Goal: Task Accomplishment & Management: Manage account settings

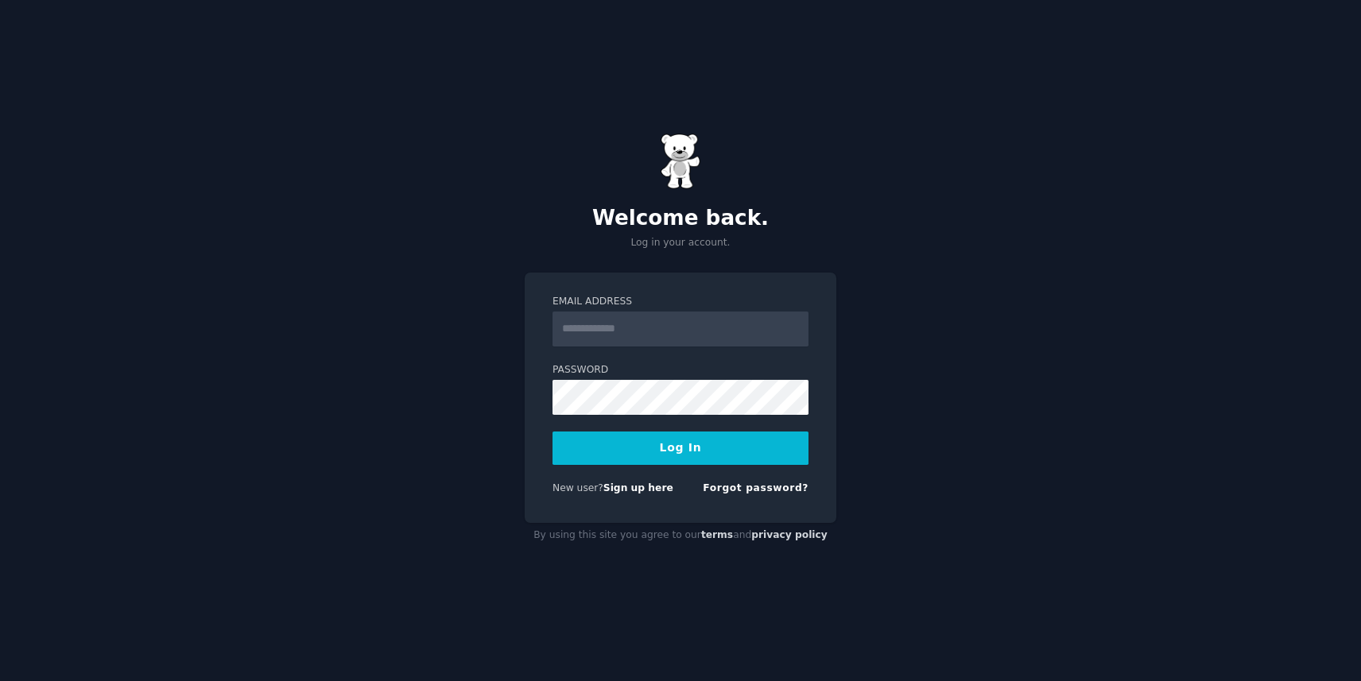
click at [899, 192] on div "Welcome back. Log in your account. Email Address Password Log In New user? Sign…" at bounding box center [680, 340] width 1361 height 681
click at [629, 493] on link "Sign up here" at bounding box center [638, 487] width 70 height 11
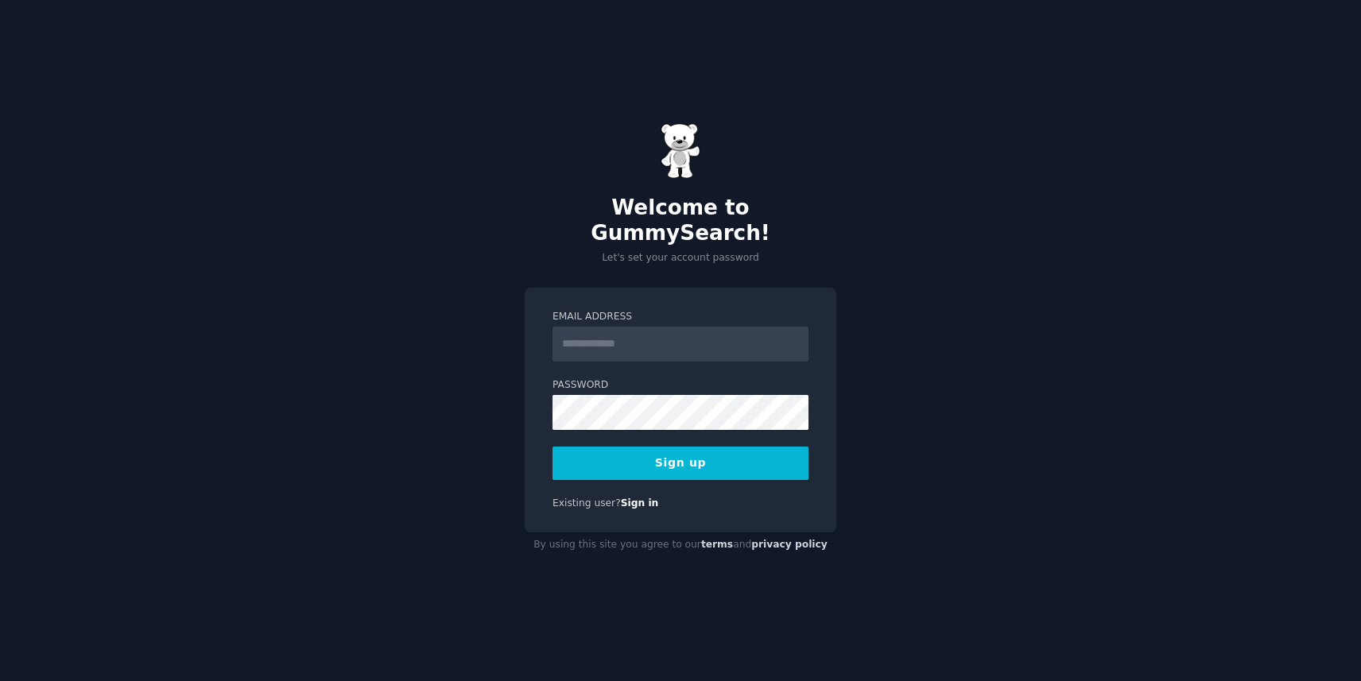
click at [618, 339] on input "Email Address" at bounding box center [680, 344] width 256 height 35
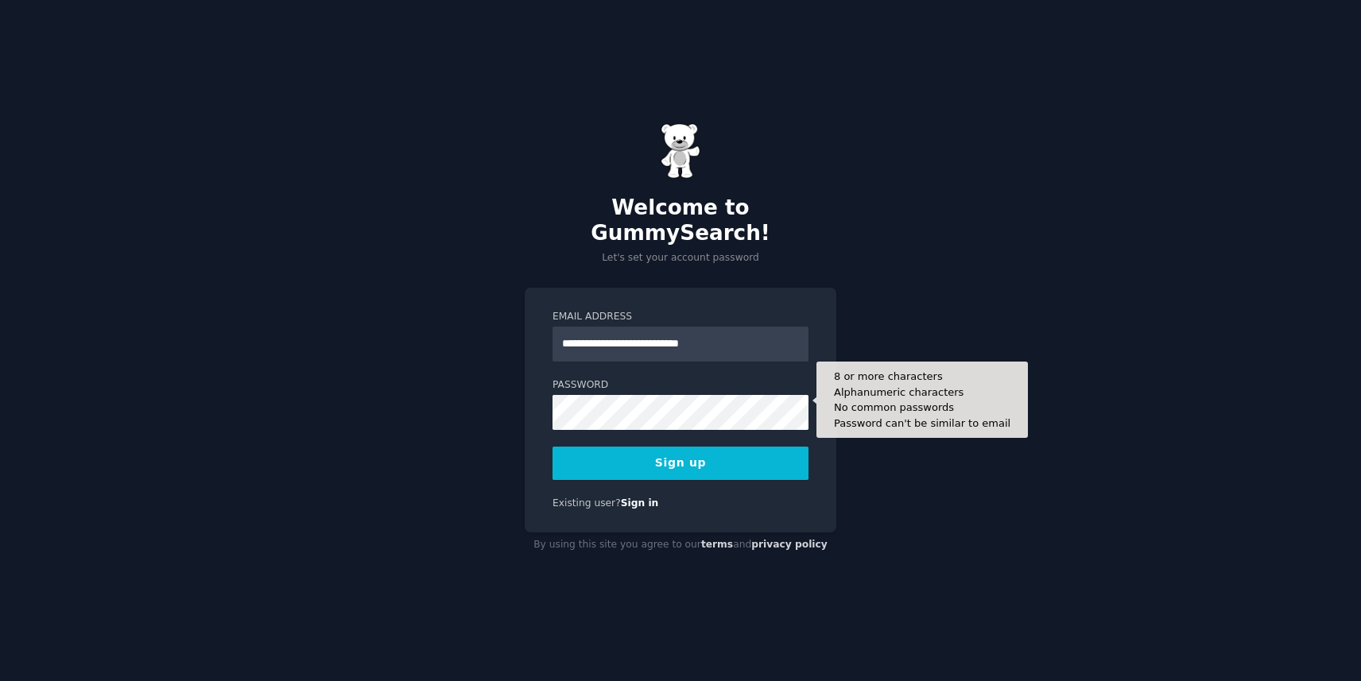
type input "**********"
click at [552, 447] on button "Sign up" at bounding box center [680, 463] width 256 height 33
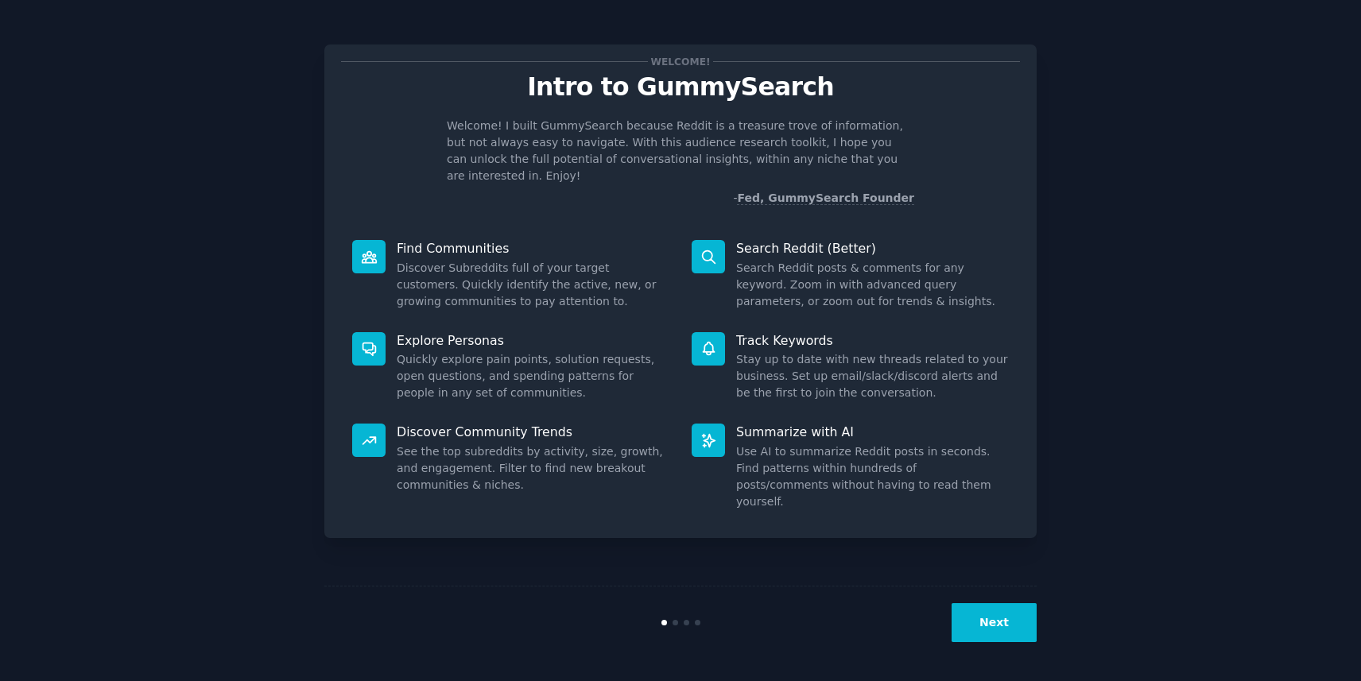
click at [1011, 626] on button "Next" at bounding box center [993, 622] width 85 height 39
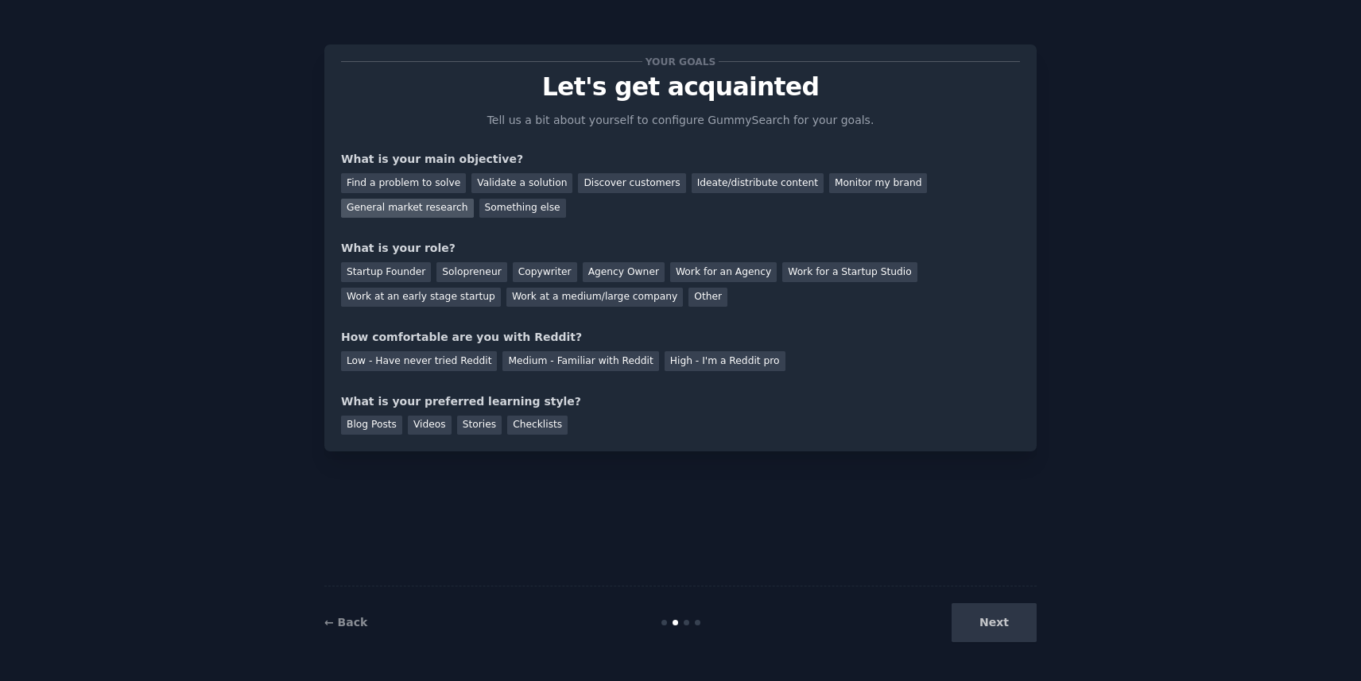
click at [395, 209] on div "General market research" at bounding box center [407, 209] width 133 height 20
click at [829, 188] on div "Monitor my brand" at bounding box center [878, 183] width 98 height 20
click at [413, 211] on div "General market research" at bounding box center [407, 209] width 133 height 20
click at [573, 297] on div "Work at a medium/large company" at bounding box center [594, 298] width 176 height 20
click at [587, 363] on div "Medium - Familiar with Reddit" at bounding box center [580, 361] width 156 height 20
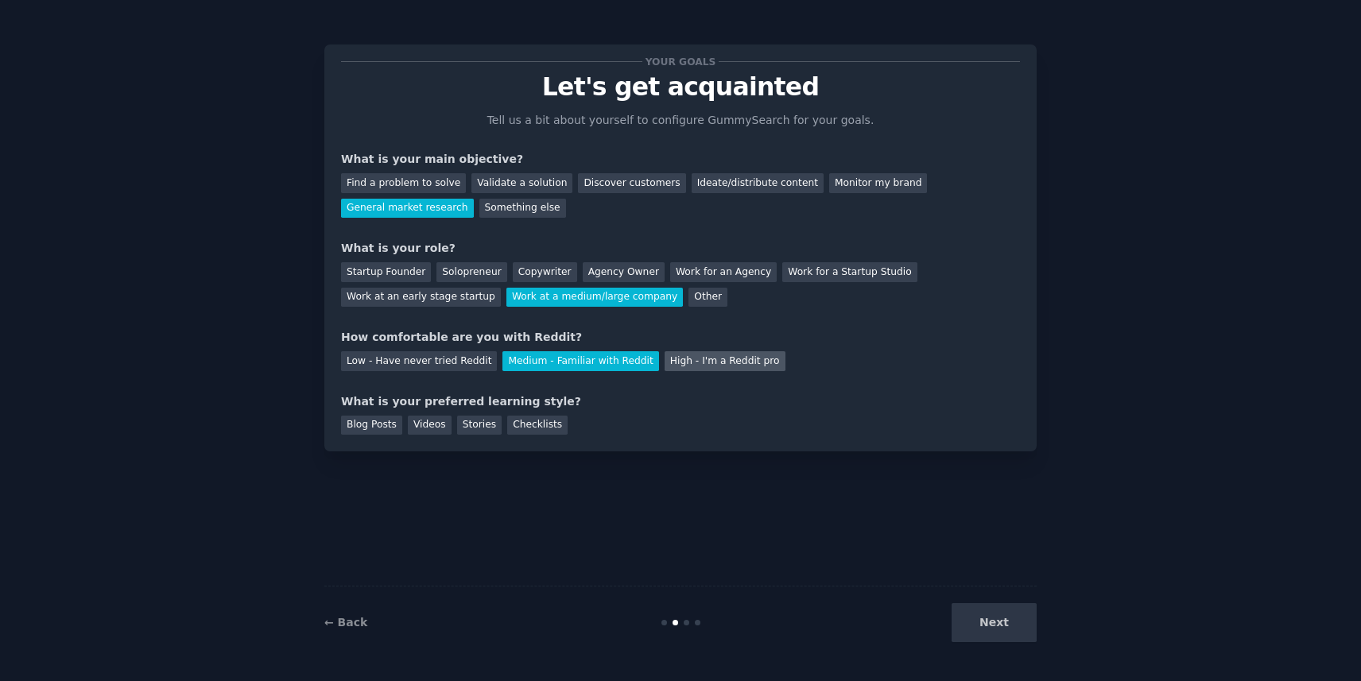
click at [719, 364] on div "High - I'm a Reddit pro" at bounding box center [724, 361] width 121 height 20
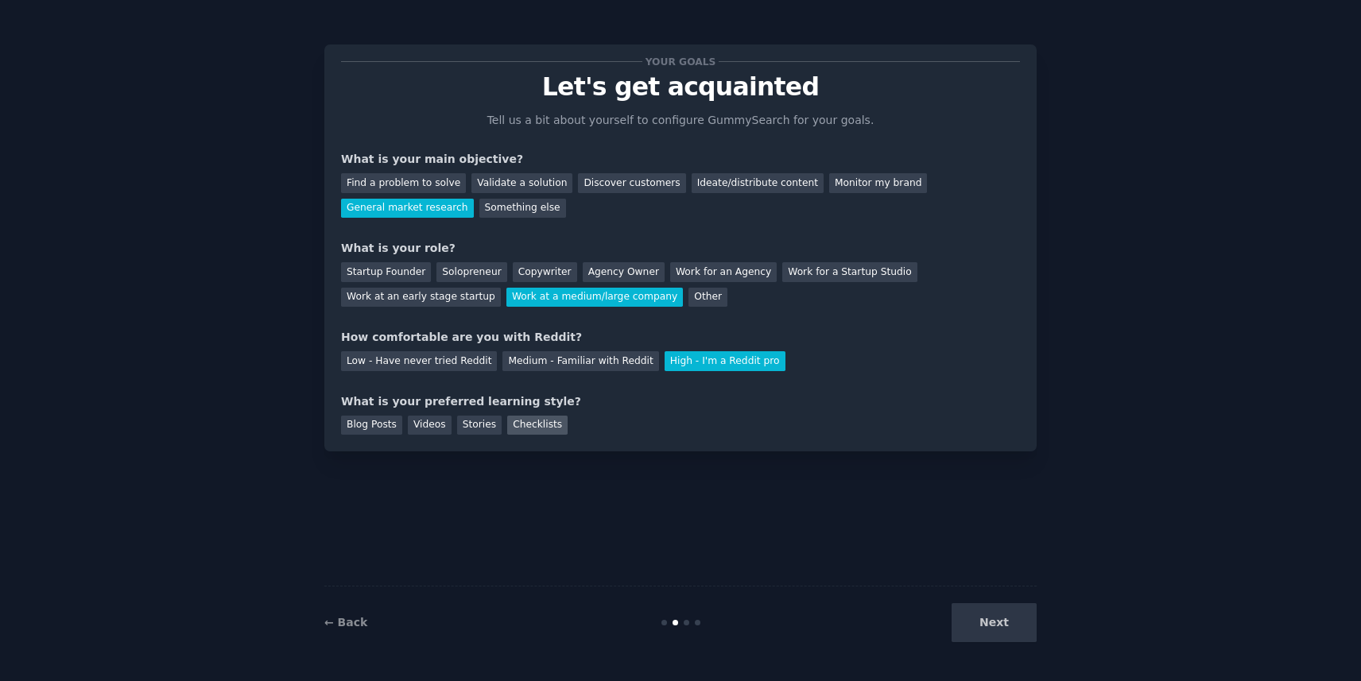
click at [524, 425] on div "Checklists" at bounding box center [537, 426] width 60 height 20
click at [1021, 628] on button "Next" at bounding box center [993, 622] width 85 height 39
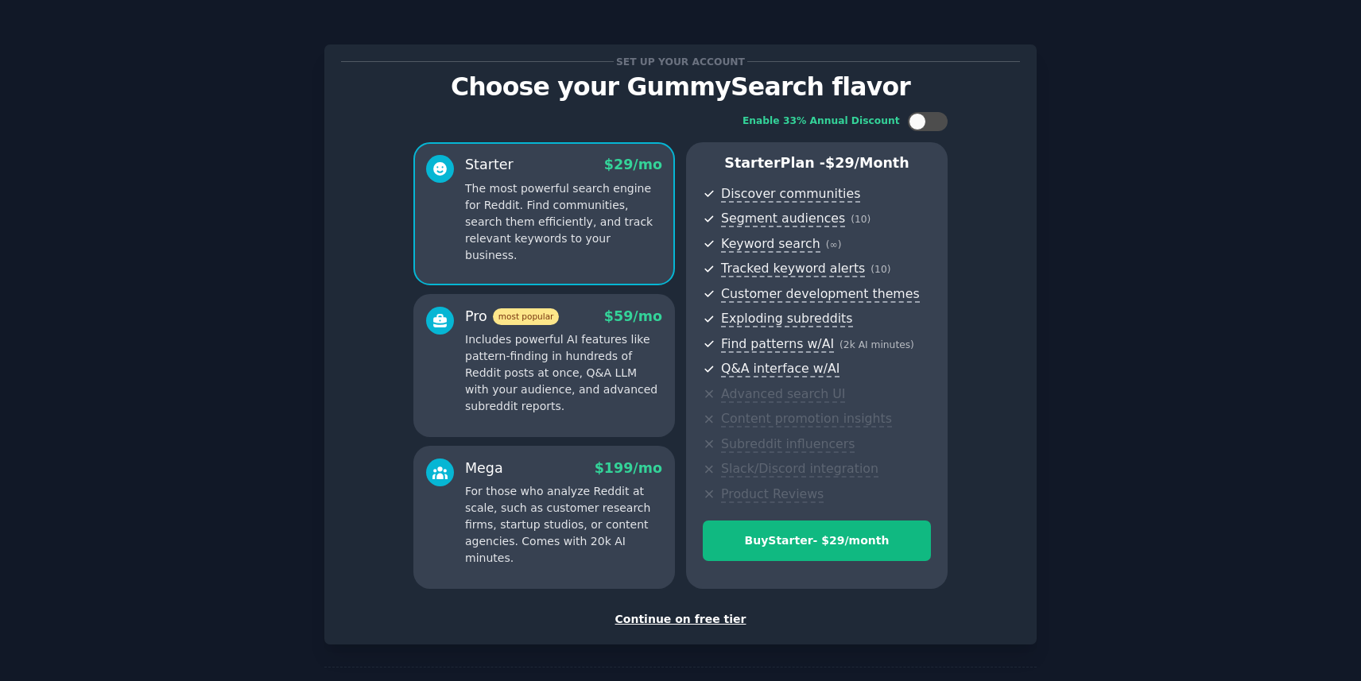
click at [703, 621] on div "Continue on free tier" at bounding box center [680, 619] width 679 height 17
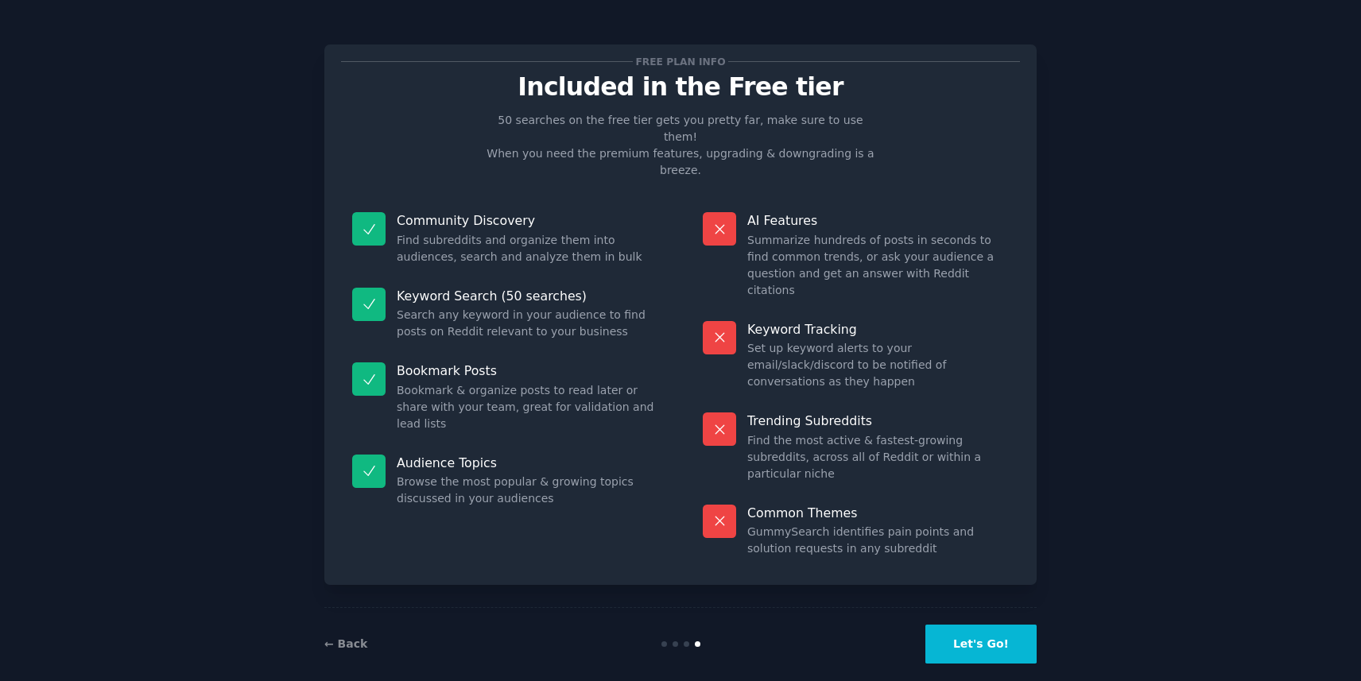
click at [990, 625] on button "Let's Go!" at bounding box center [980, 644] width 111 height 39
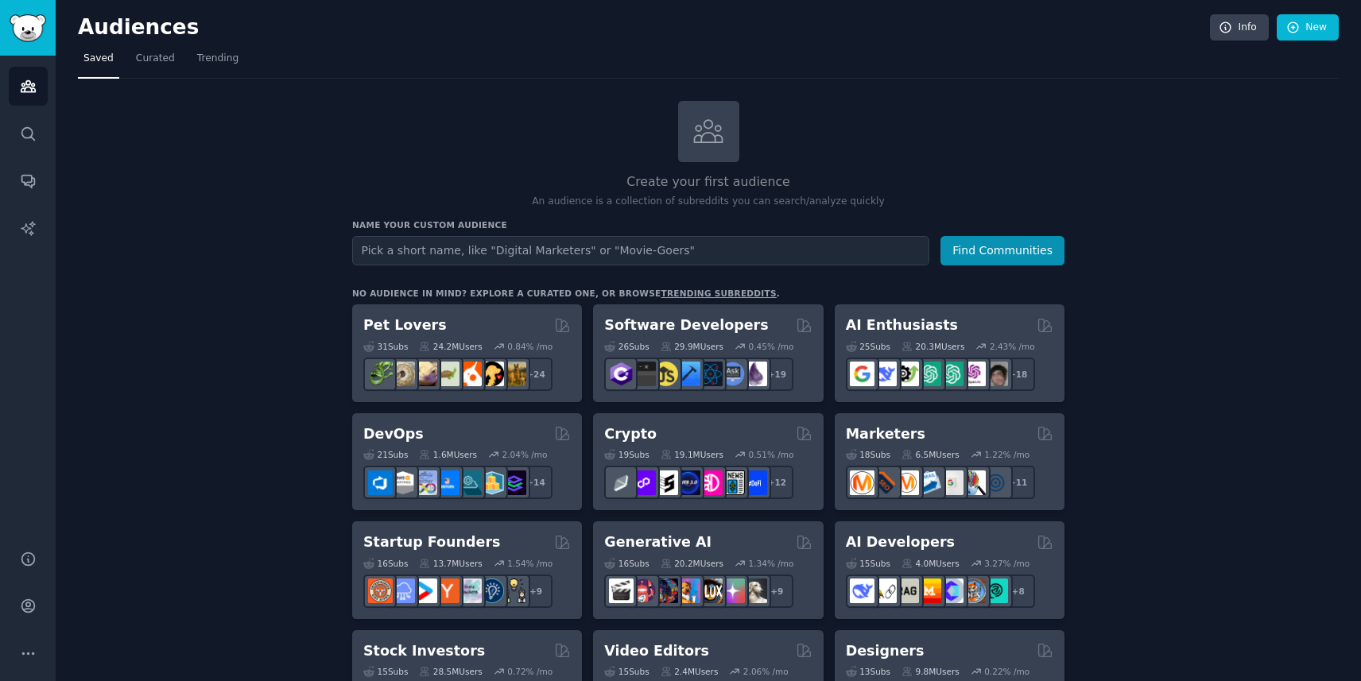
click at [914, 156] on div "Create your first audience An audience is a collection of subreddits you can se…" at bounding box center [708, 155] width 712 height 108
drag, startPoint x: 540, startPoint y: 201, endPoint x: 892, endPoint y: 203, distance: 352.1
click at [892, 203] on p "An audience is a collection of subreddits you can search/analyze quickly" at bounding box center [708, 202] width 712 height 14
click at [885, 201] on p "An audience is a collection of subreddits you can search/analyze quickly" at bounding box center [708, 202] width 712 height 14
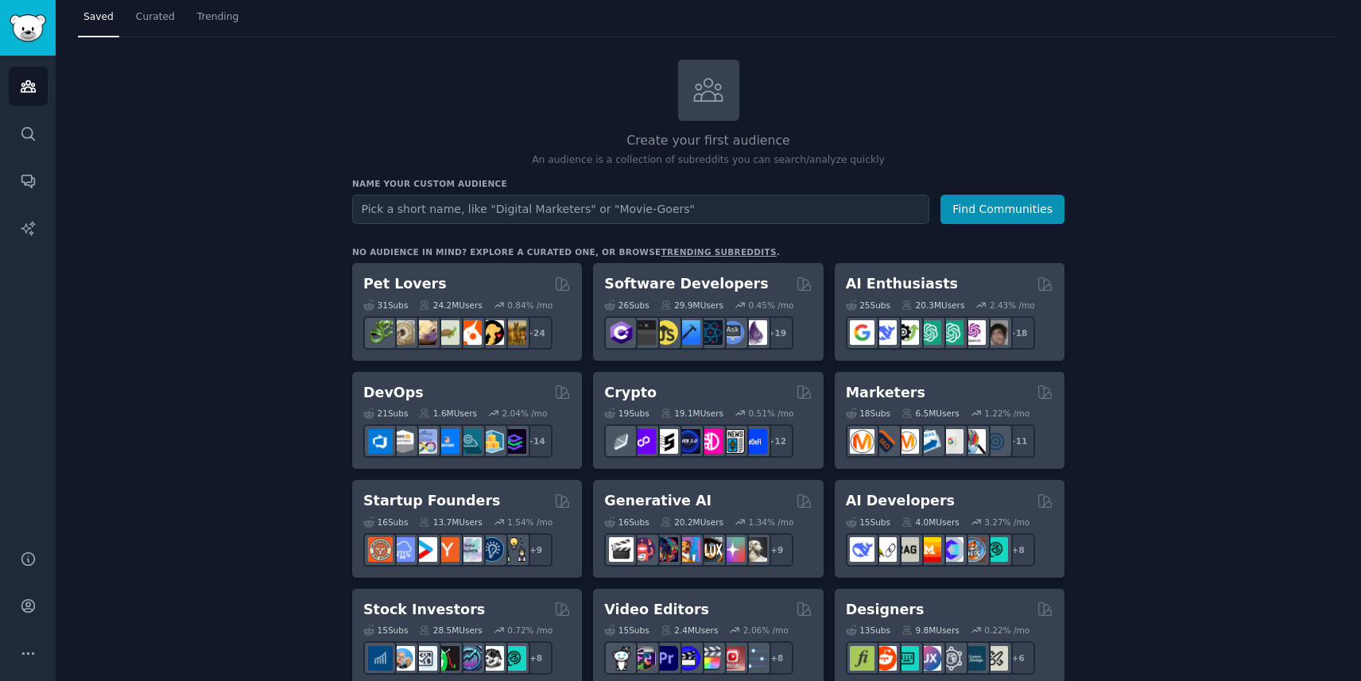
scroll to position [18, 0]
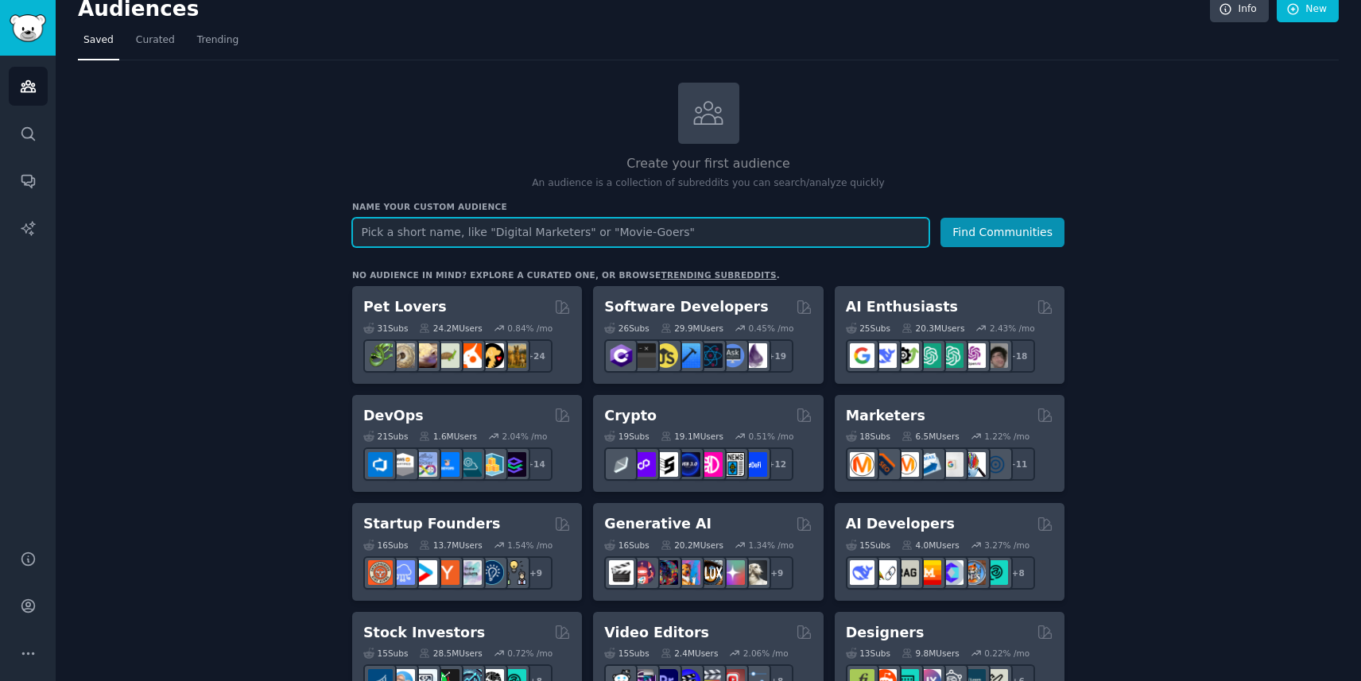
click at [411, 230] on input "text" at bounding box center [640, 232] width 577 height 29
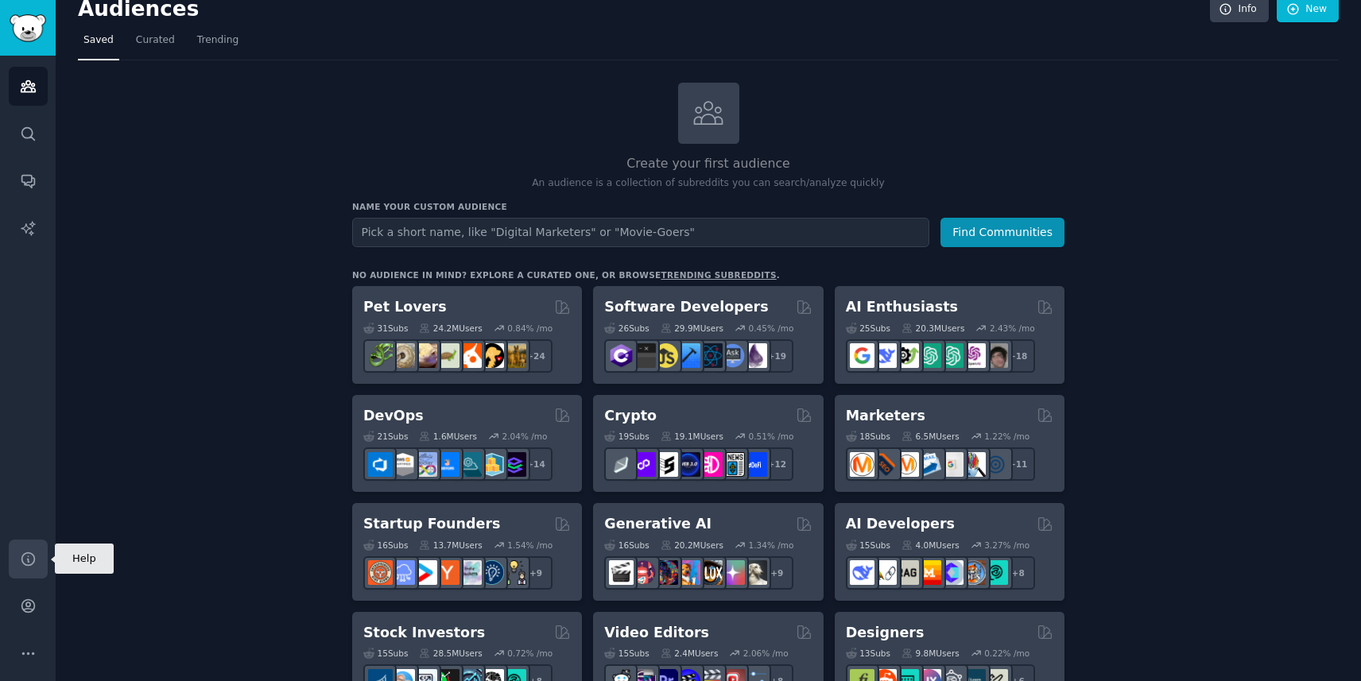
click at [35, 562] on icon "Sidebar" at bounding box center [28, 559] width 17 height 17
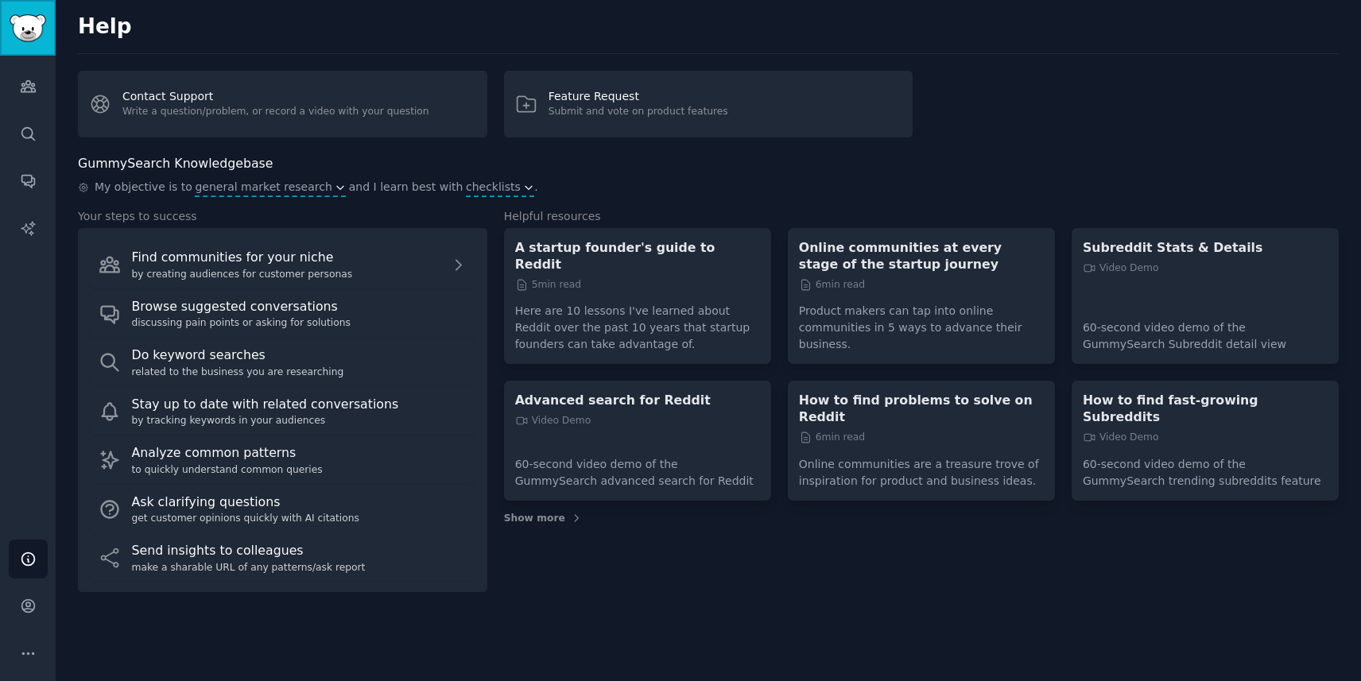
click at [21, 22] on img "Sidebar" at bounding box center [28, 28] width 37 height 28
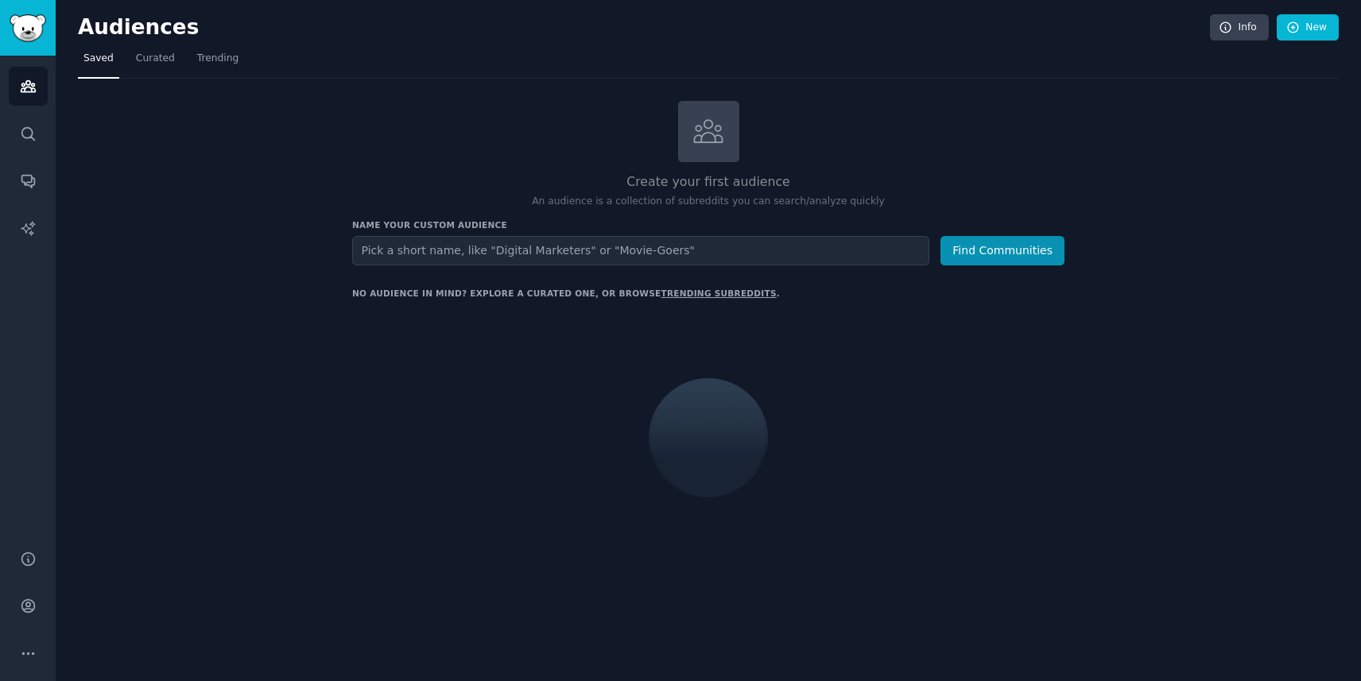
click at [703, 294] on link "trending subreddits" at bounding box center [717, 294] width 115 height 10
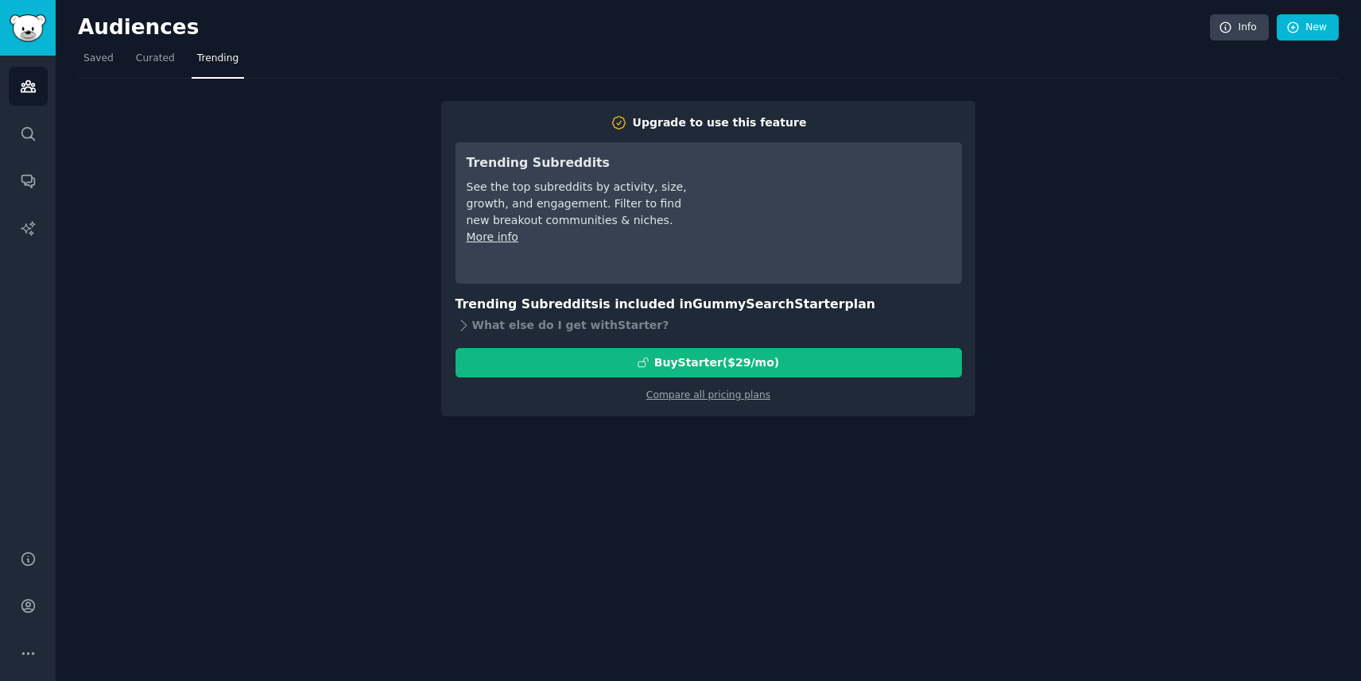
click at [482, 238] on link "More info" at bounding box center [493, 236] width 52 height 13
click at [21, 129] on icon "Sidebar" at bounding box center [28, 134] width 17 height 17
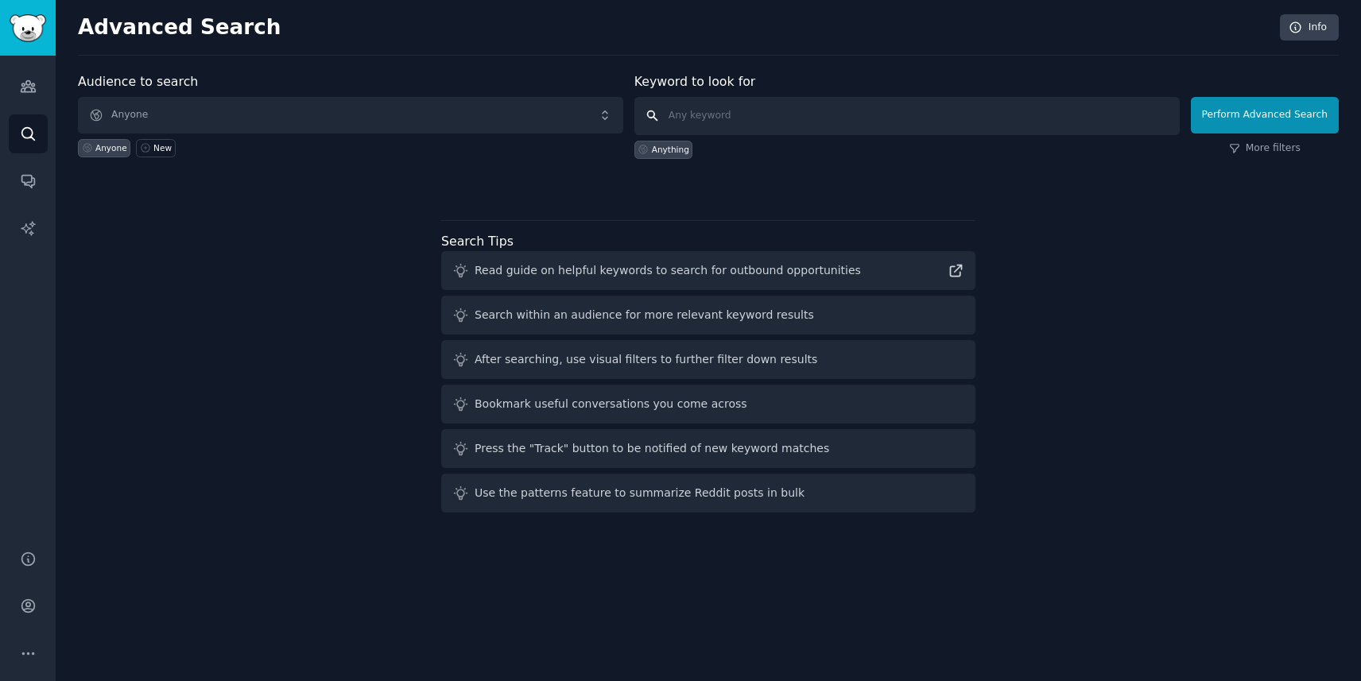
click at [762, 120] on input "text" at bounding box center [906, 116] width 545 height 38
type input "princesspollychat"
click at [1275, 124] on button "Perform Advanced Search" at bounding box center [1265, 115] width 148 height 37
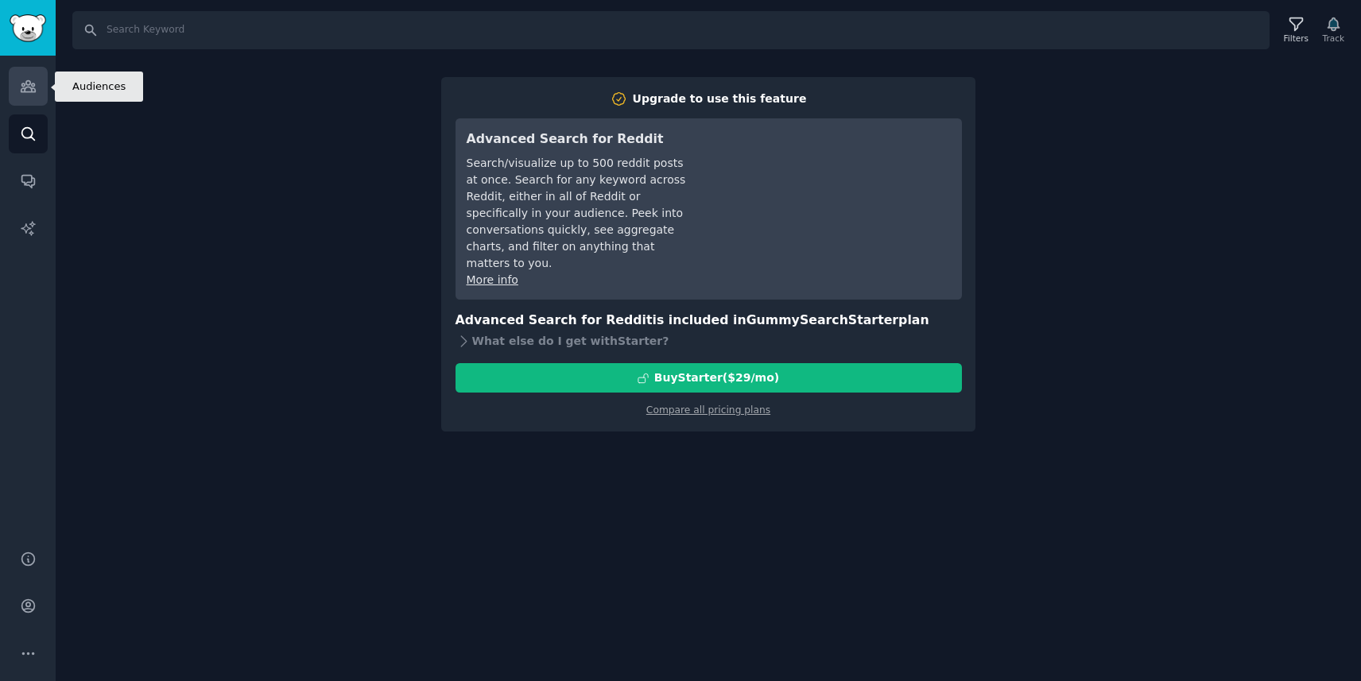
click at [31, 83] on icon "Sidebar" at bounding box center [28, 86] width 14 height 11
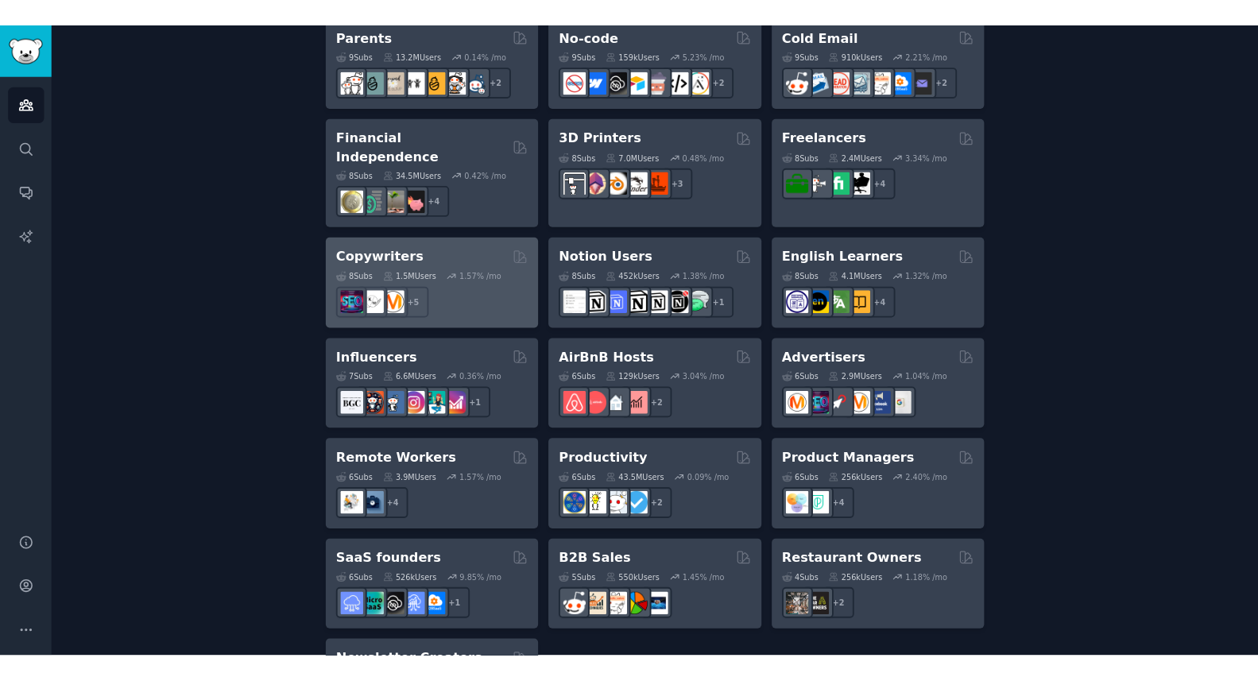
scroll to position [1152, 0]
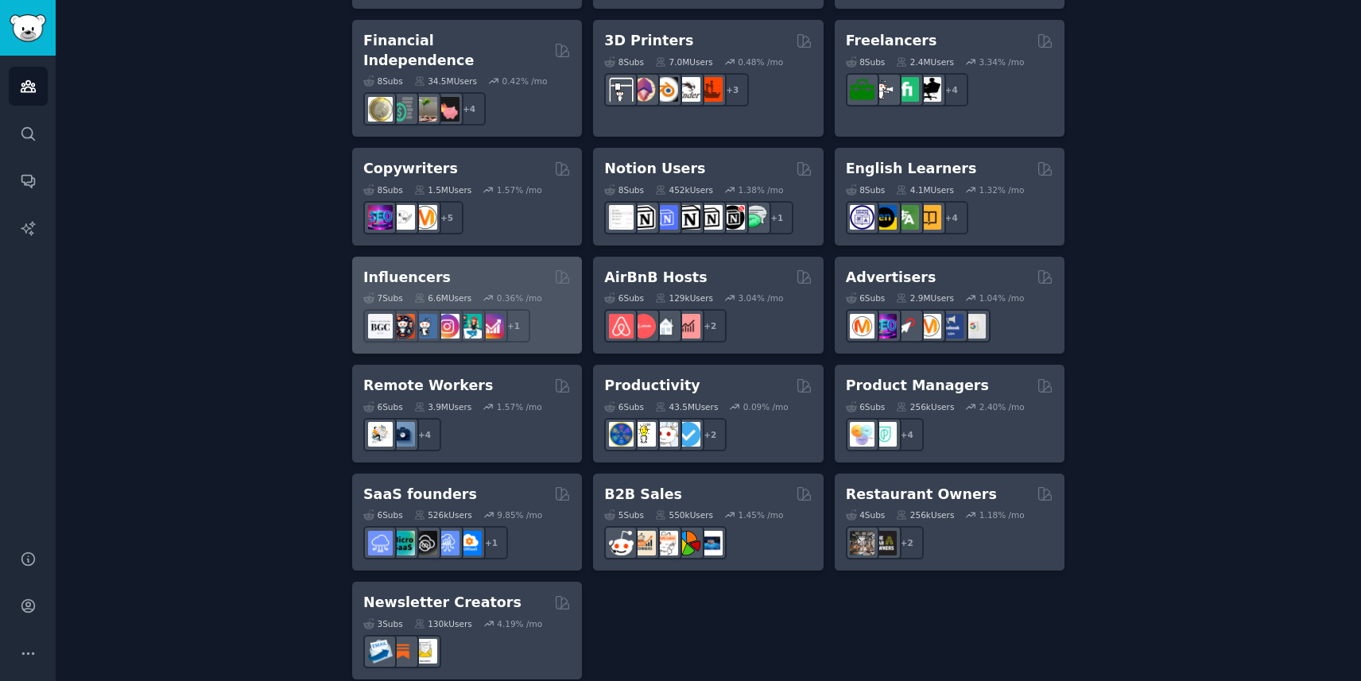
click at [397, 268] on h2 "Influencers" at bounding box center [406, 278] width 87 height 20
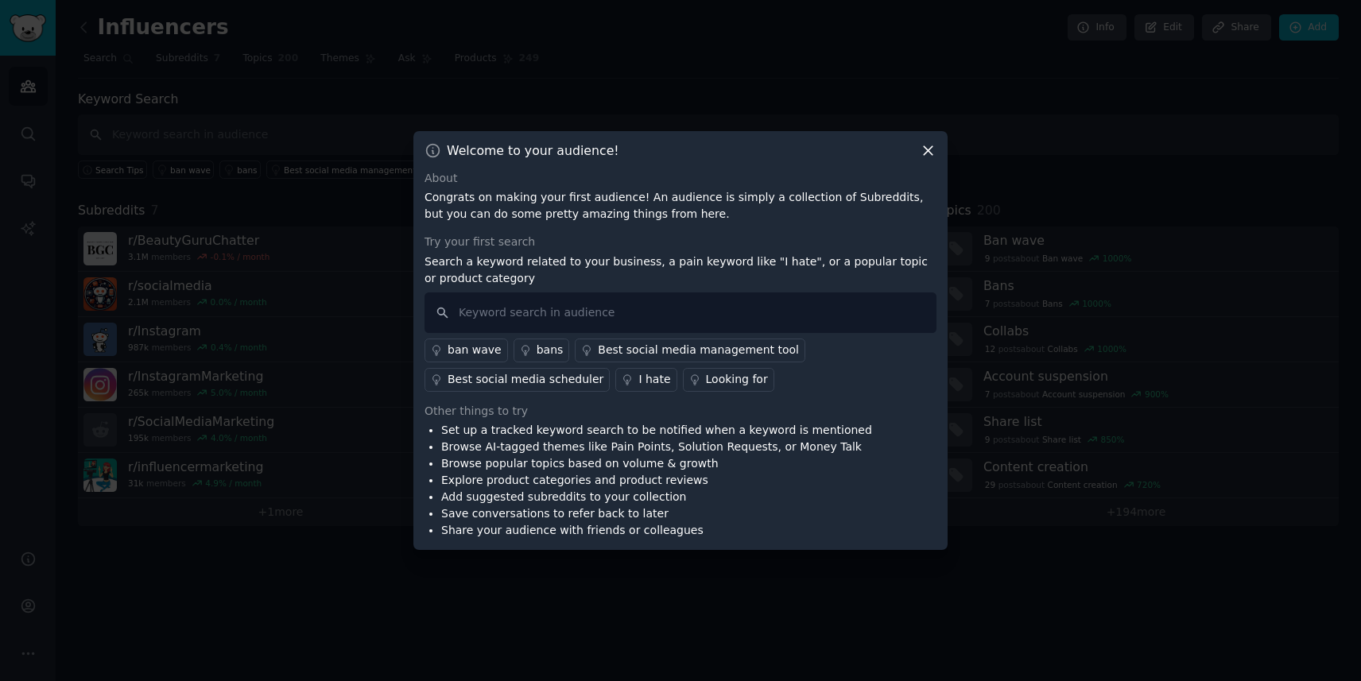
click at [931, 148] on icon at bounding box center [928, 150] width 17 height 17
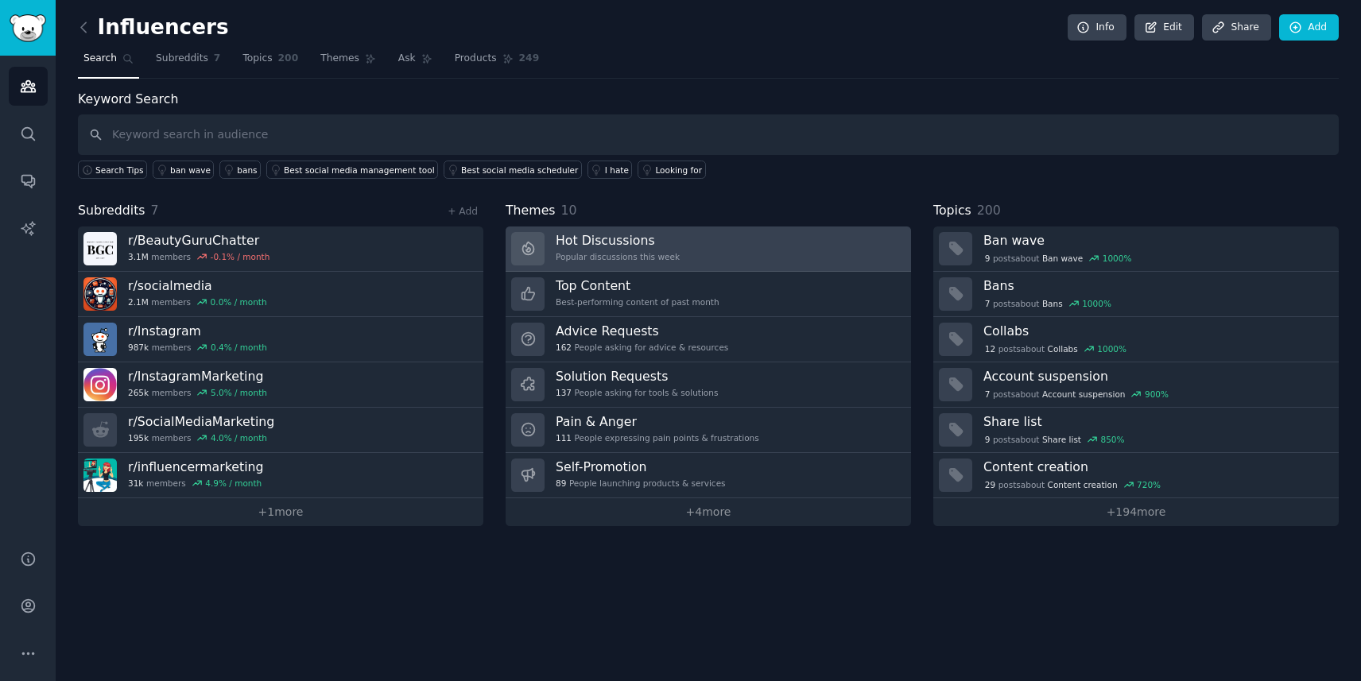
click at [705, 250] on link "Hot Discussions Popular discussions this week" at bounding box center [708, 249] width 405 height 45
click at [684, 238] on link "Hot Discussions Popular discussions this week" at bounding box center [708, 249] width 405 height 45
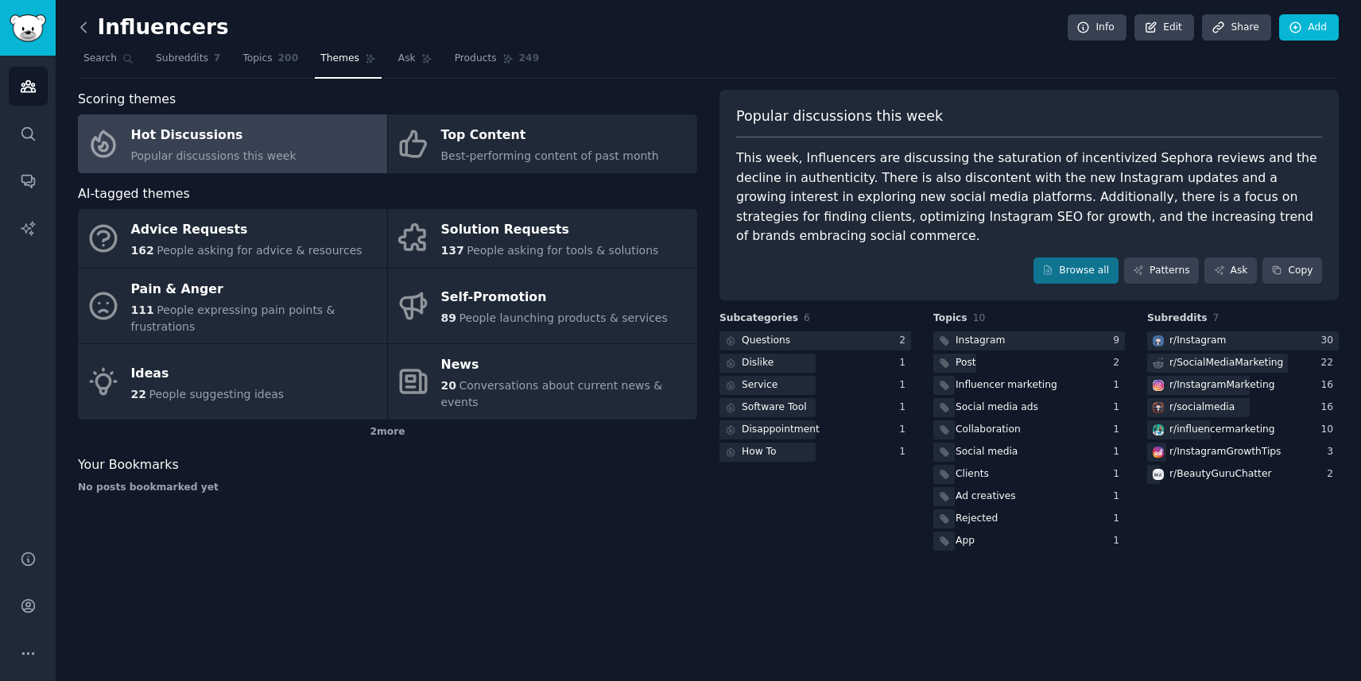
click at [83, 29] on icon at bounding box center [83, 27] width 5 height 10
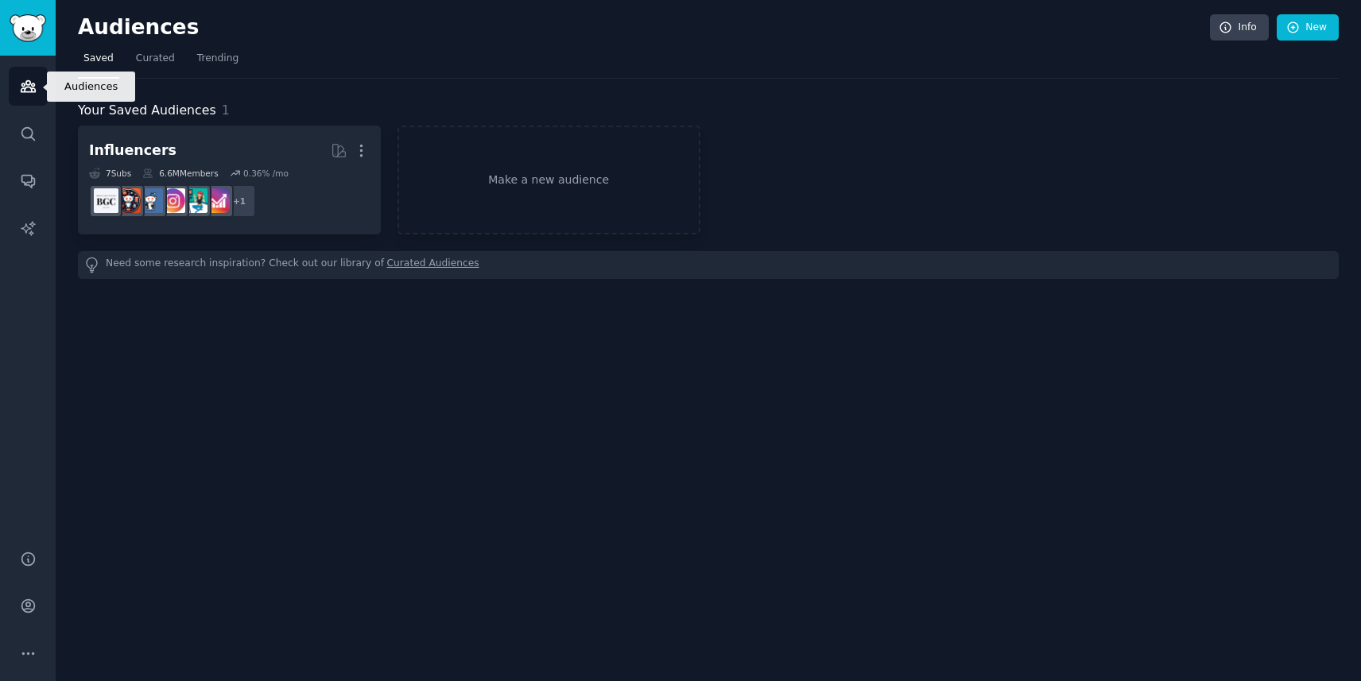
click at [22, 86] on icon "Sidebar" at bounding box center [28, 86] width 14 height 11
click at [208, 56] on span "Trending" at bounding box center [217, 59] width 41 height 14
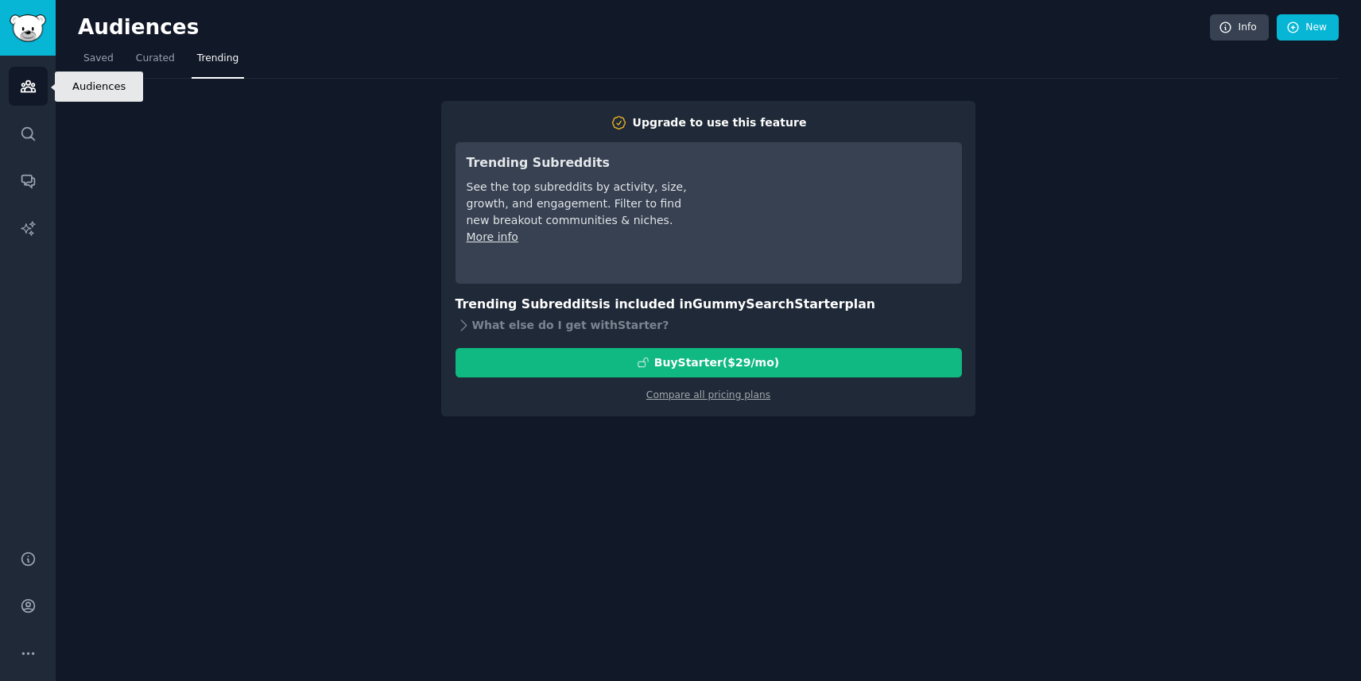
click at [25, 91] on icon "Sidebar" at bounding box center [28, 86] width 14 height 11
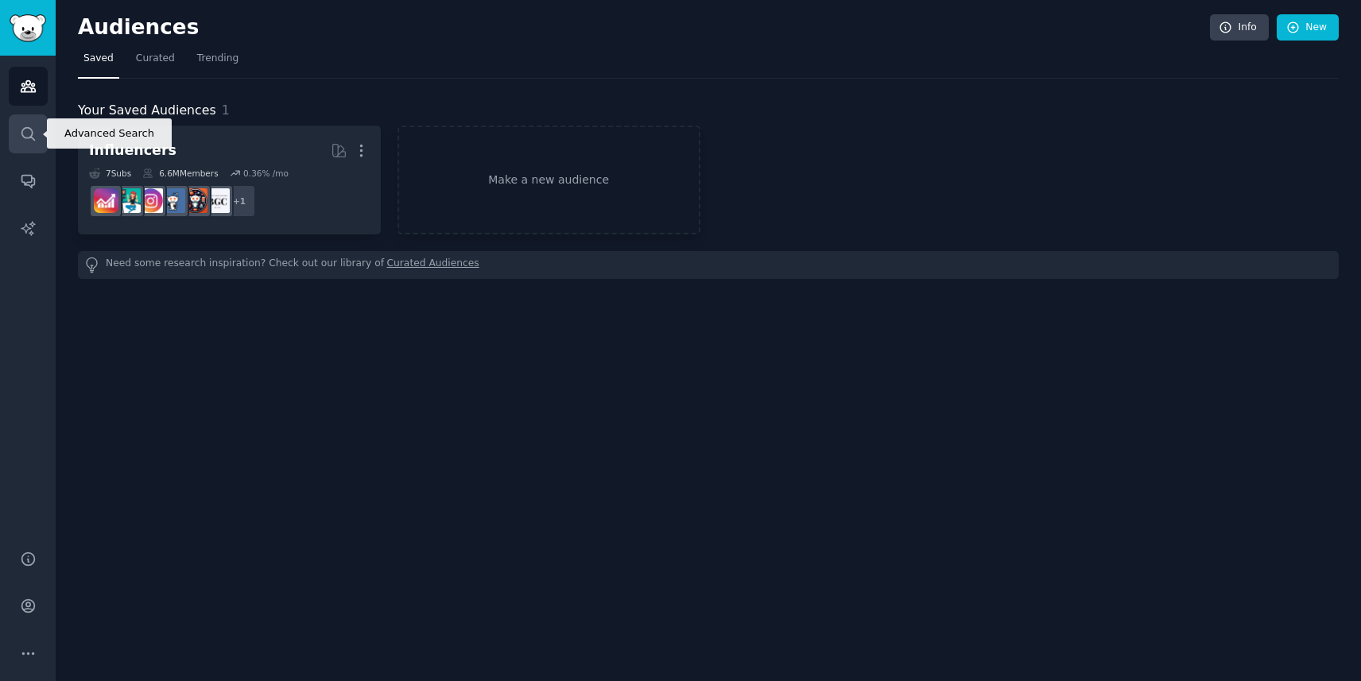
click at [32, 138] on icon "Sidebar" at bounding box center [27, 133] width 13 height 13
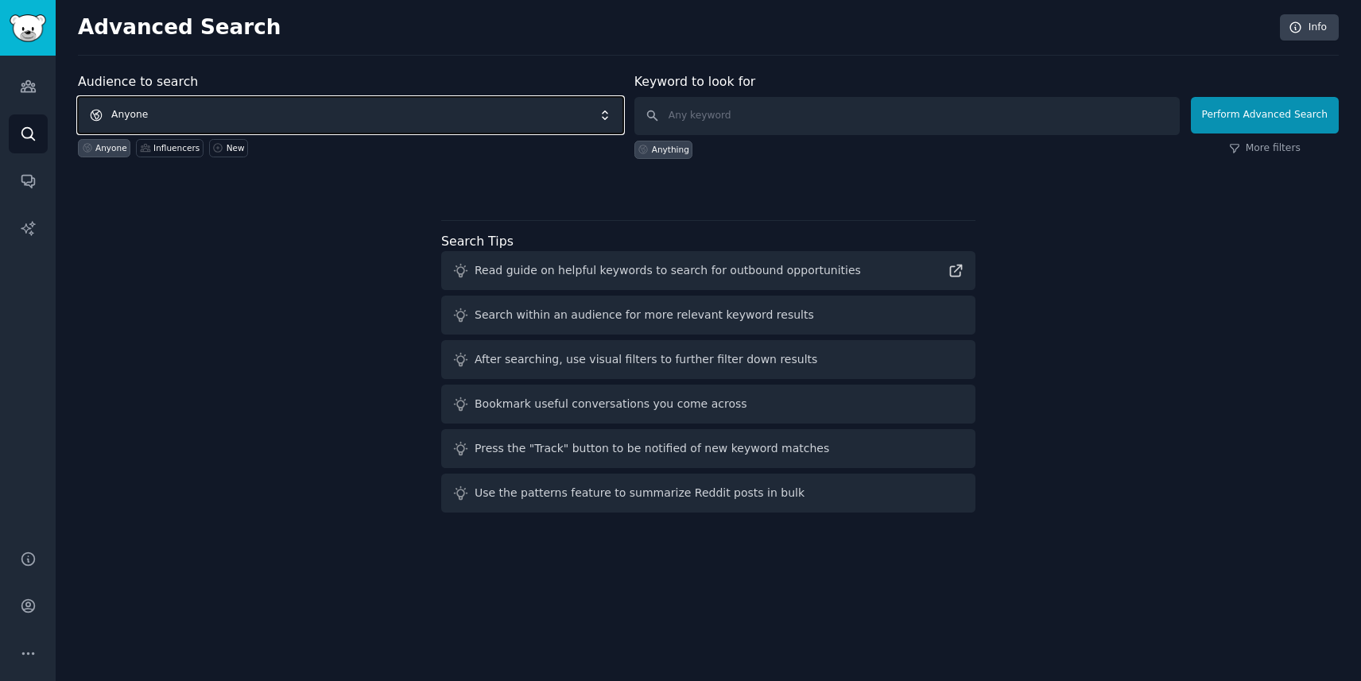
click at [188, 111] on span "Anyone" at bounding box center [350, 115] width 545 height 37
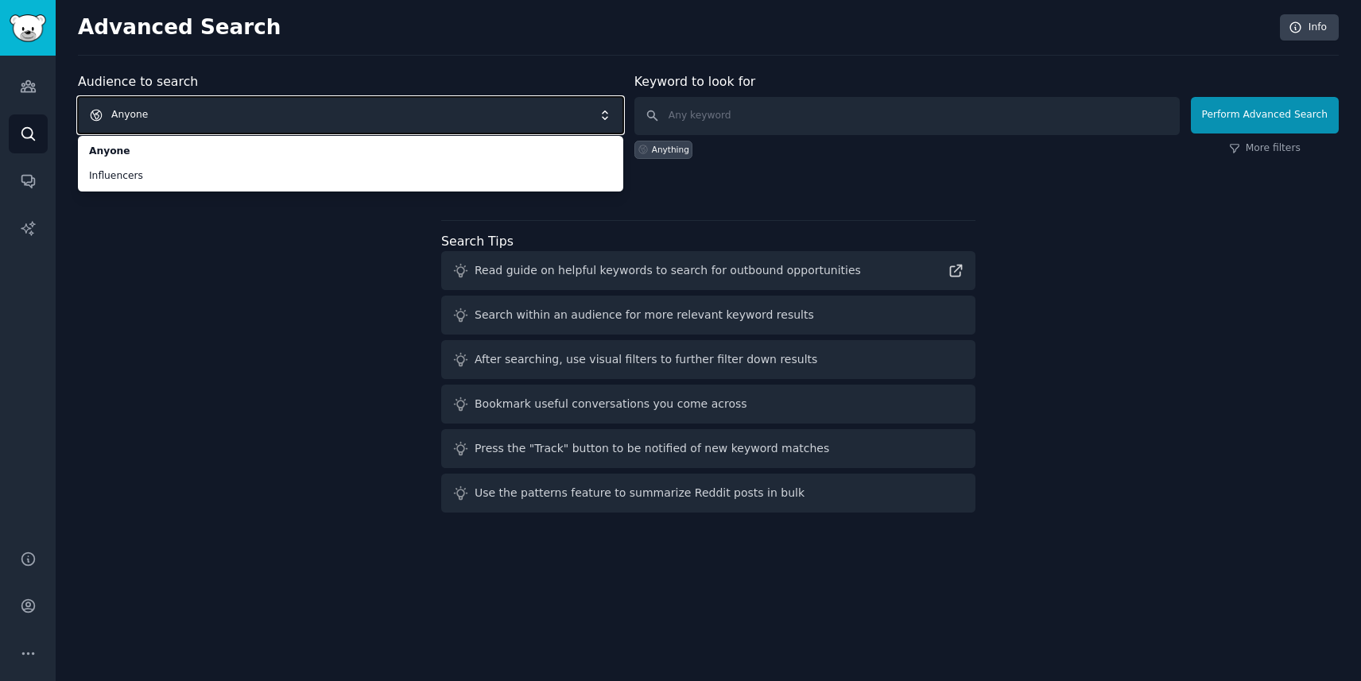
click at [152, 112] on span "Anyone" at bounding box center [350, 115] width 545 height 37
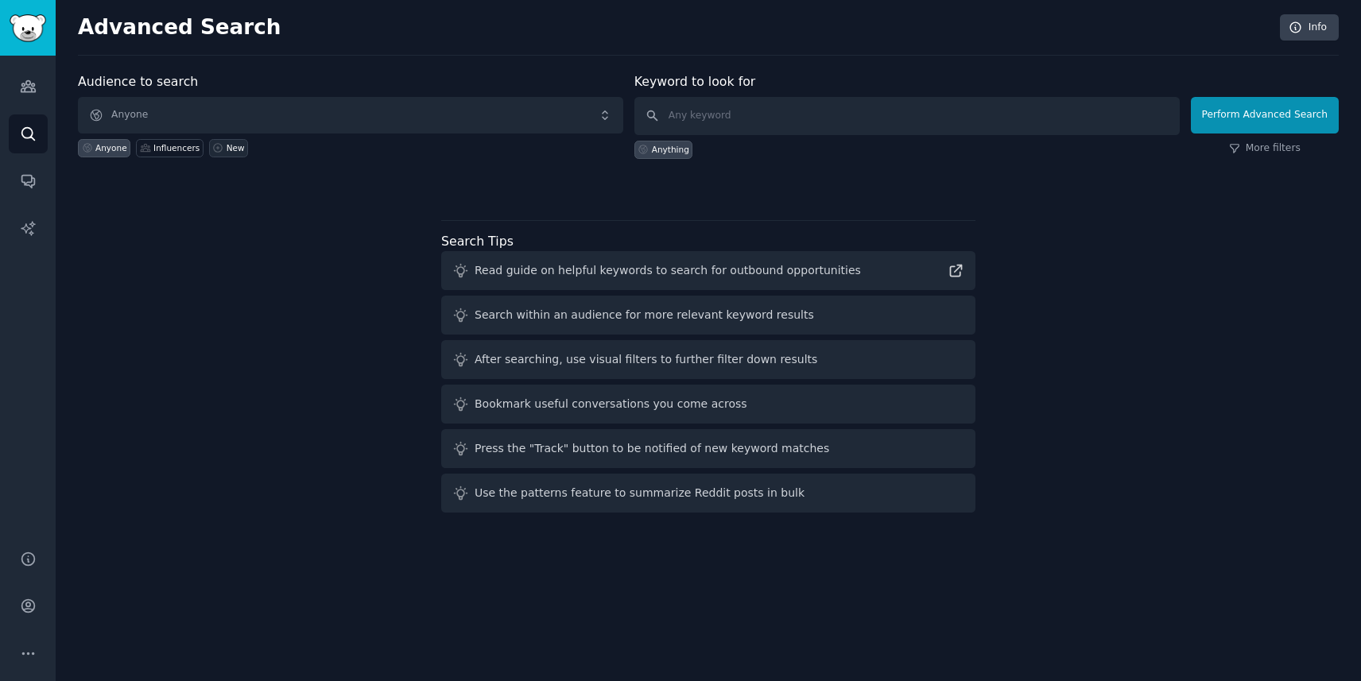
click at [234, 146] on div "New" at bounding box center [236, 147] width 18 height 11
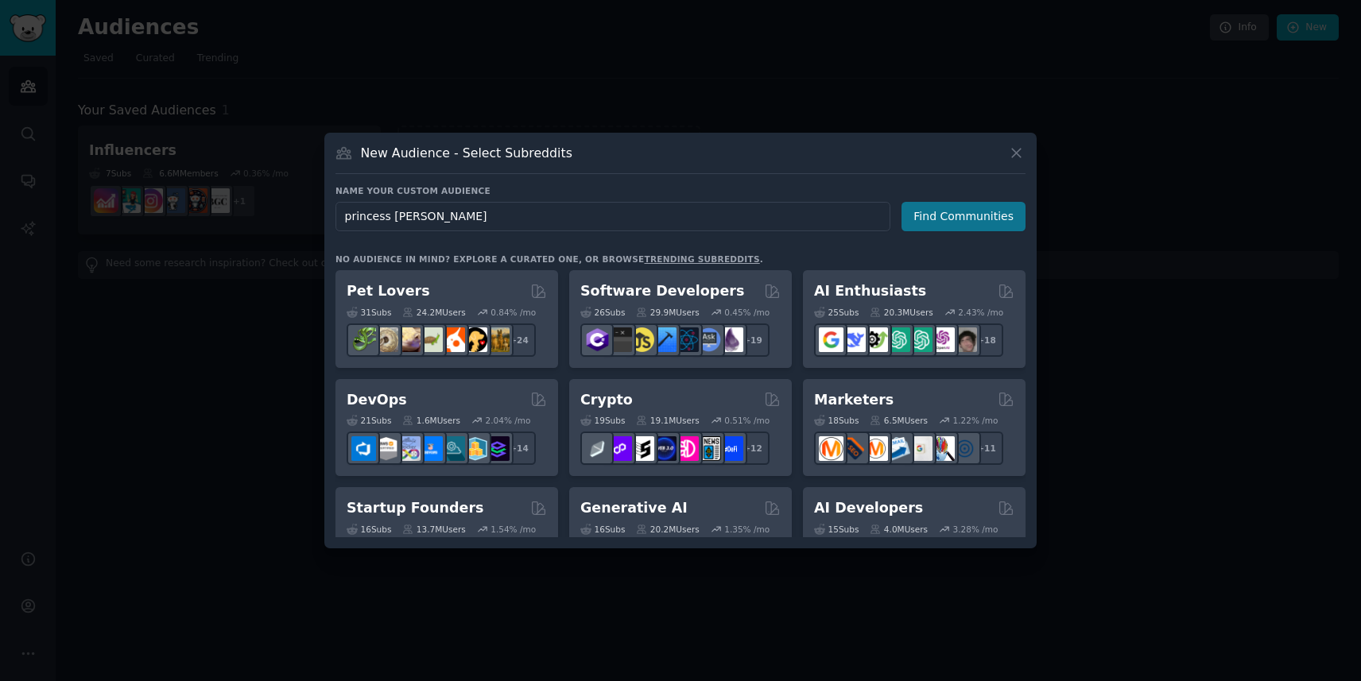
type input "princess polly"
click at [980, 217] on button "Find Communities" at bounding box center [963, 216] width 124 height 29
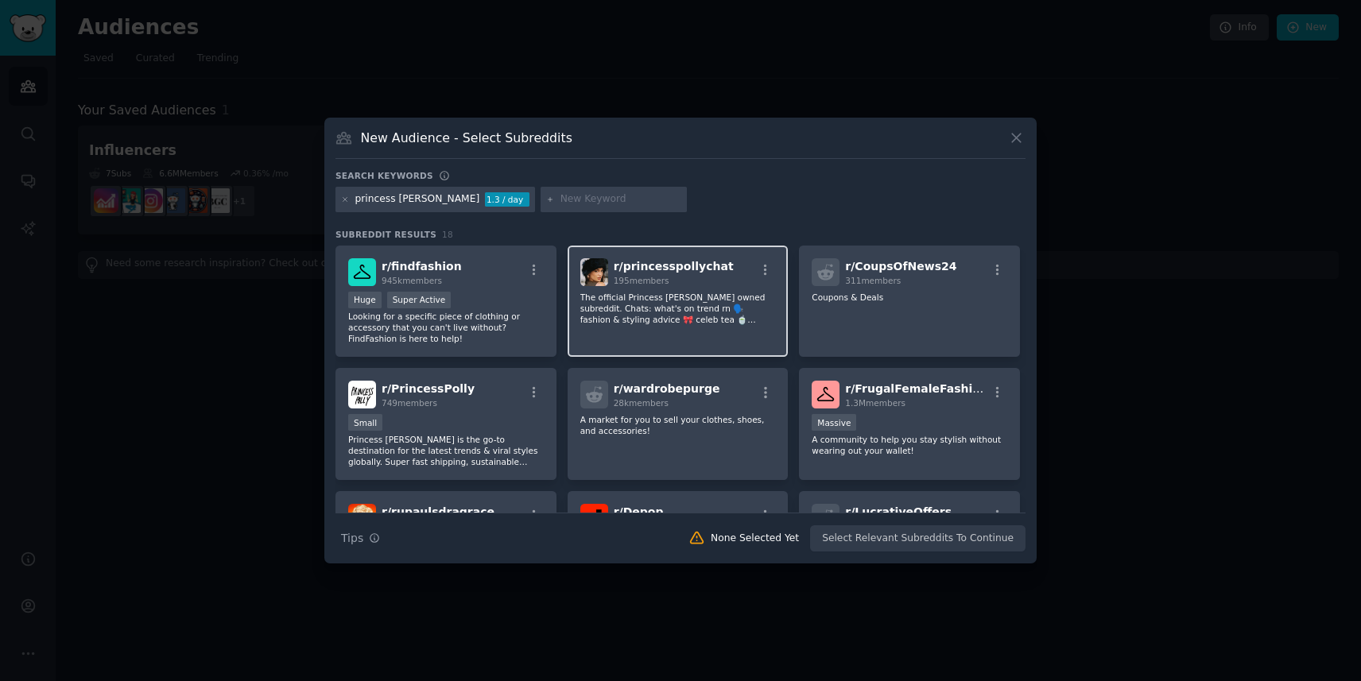
click at [734, 277] on div "r/ princesspollychat 195 members" at bounding box center [678, 272] width 196 height 28
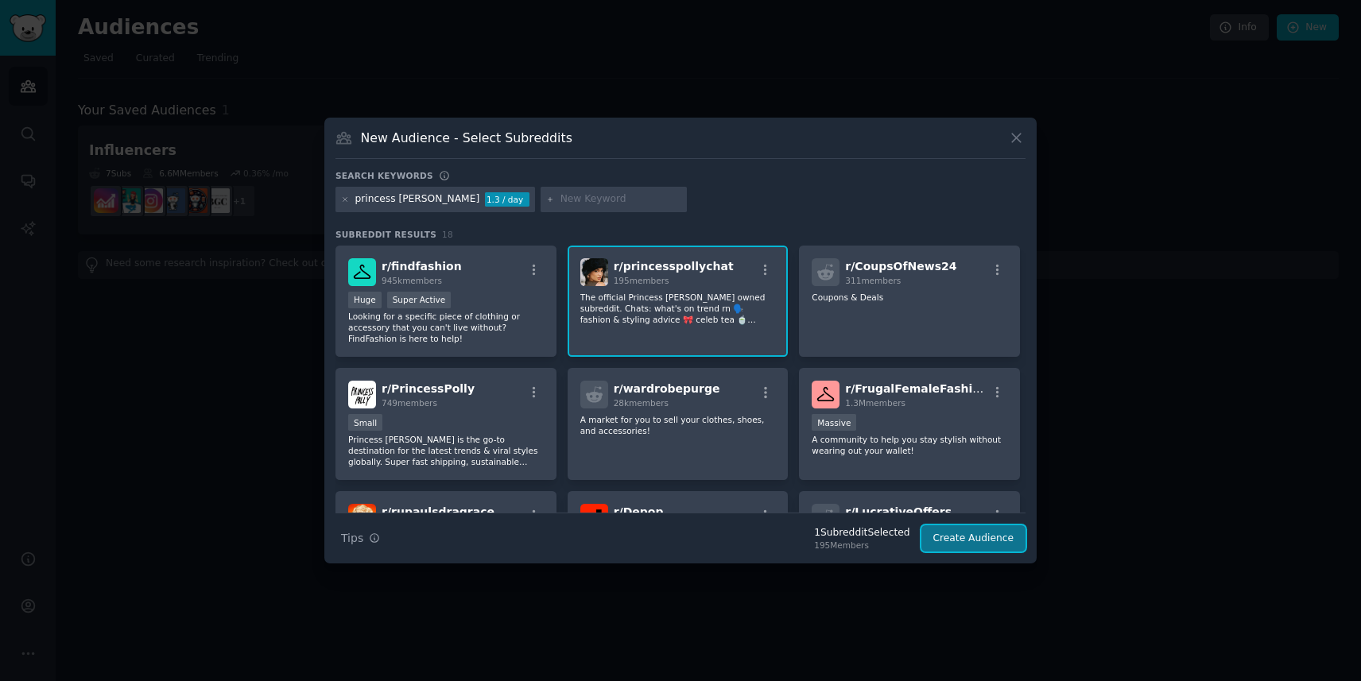
click at [975, 540] on button "Create Audience" at bounding box center [973, 538] width 105 height 27
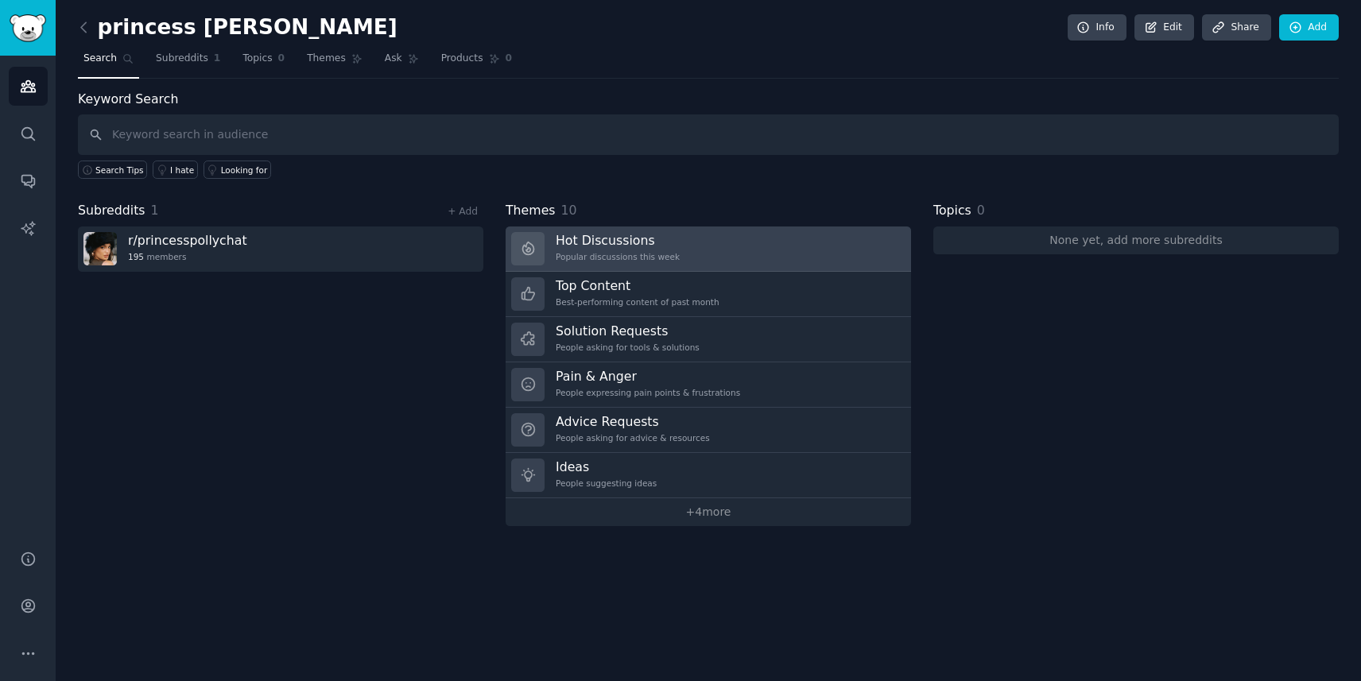
click at [691, 245] on link "Hot Discussions Popular discussions this week" at bounding box center [708, 249] width 405 height 45
